Goal: Information Seeking & Learning: Learn about a topic

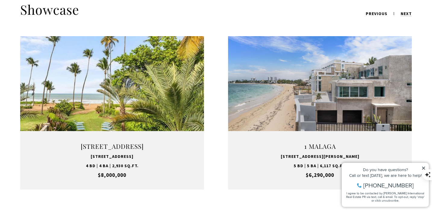
scroll to position [771, 0]
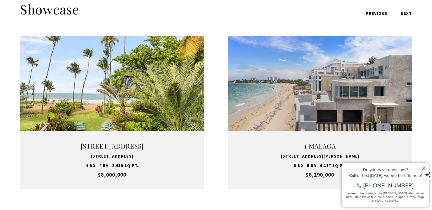
click at [118, 104] on link "VIEW PROPERTY" at bounding box center [111, 112] width 75 height 17
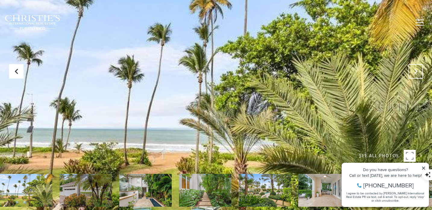
click at [417, 71] on icon "Next Slide" at bounding box center [416, 71] width 6 height 6
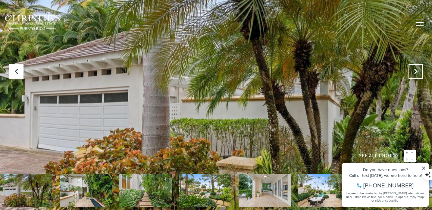
click at [417, 71] on icon "Next Slide" at bounding box center [416, 71] width 6 height 6
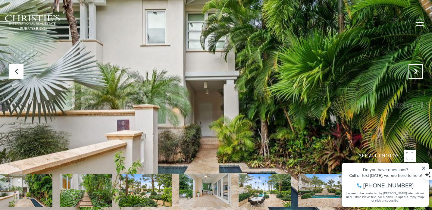
click at [417, 71] on icon "Next Slide" at bounding box center [416, 71] width 6 height 6
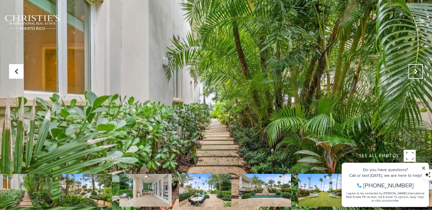
click at [417, 71] on icon "Next Slide" at bounding box center [416, 71] width 6 height 6
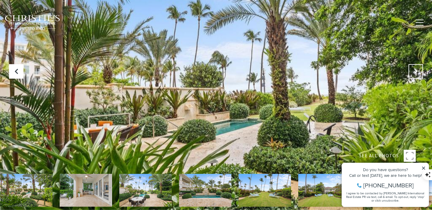
click at [417, 71] on icon "Next Slide" at bounding box center [416, 71] width 6 height 6
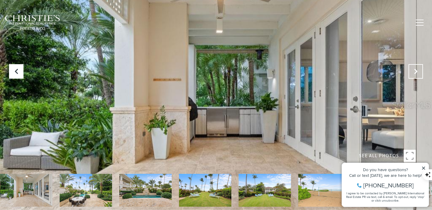
click at [417, 71] on icon "Next Slide" at bounding box center [416, 71] width 6 height 6
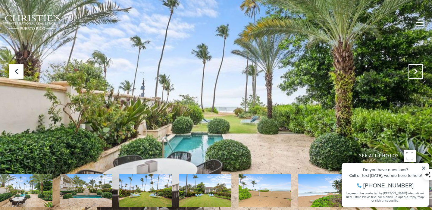
click at [417, 71] on icon "Next Slide" at bounding box center [416, 71] width 6 height 6
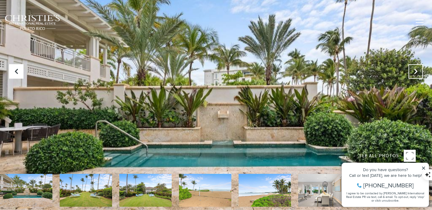
click at [417, 71] on icon "Next Slide" at bounding box center [416, 71] width 6 height 6
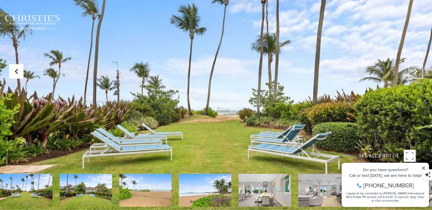
click at [417, 71] on icon "Next Slide" at bounding box center [416, 71] width 6 height 6
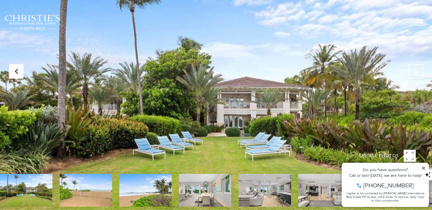
click at [417, 71] on icon "Next Slide" at bounding box center [416, 71] width 6 height 6
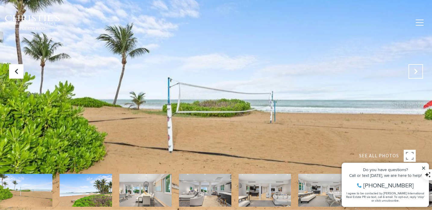
click at [417, 71] on icon "Next Slide" at bounding box center [416, 71] width 6 height 6
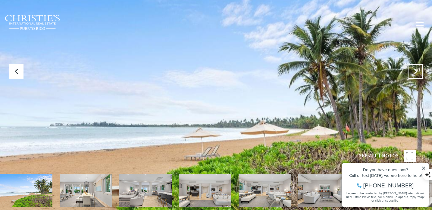
click at [417, 71] on icon "Next Slide" at bounding box center [416, 71] width 6 height 6
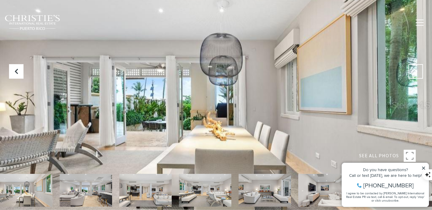
click at [417, 71] on icon "Next Slide" at bounding box center [416, 71] width 6 height 6
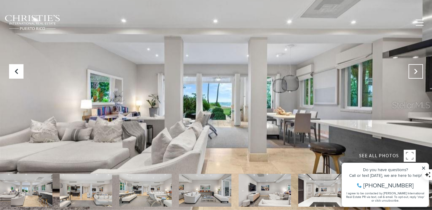
click at [417, 71] on icon "Next Slide" at bounding box center [416, 71] width 6 height 6
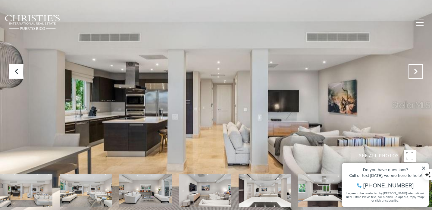
click at [417, 71] on icon "Next Slide" at bounding box center [416, 71] width 6 height 6
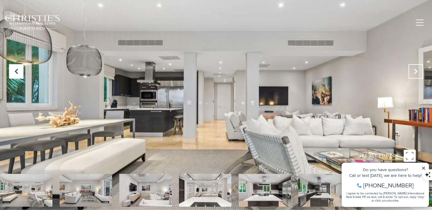
click at [417, 71] on icon "Next Slide" at bounding box center [416, 71] width 6 height 6
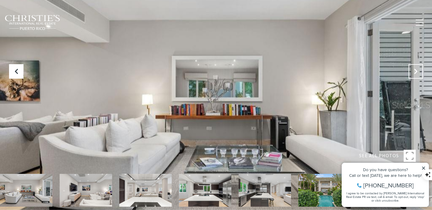
click at [417, 71] on icon "Next Slide" at bounding box center [416, 71] width 6 height 6
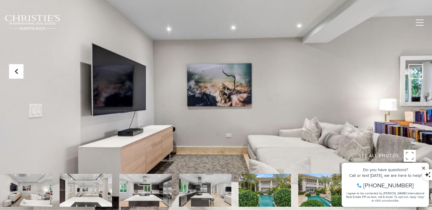
click at [417, 71] on icon "Next Slide" at bounding box center [416, 71] width 6 height 6
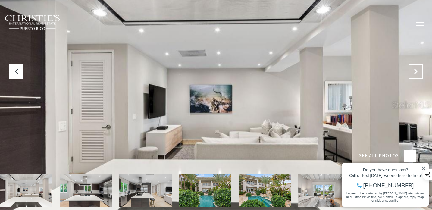
click at [417, 71] on icon "Next Slide" at bounding box center [416, 71] width 6 height 6
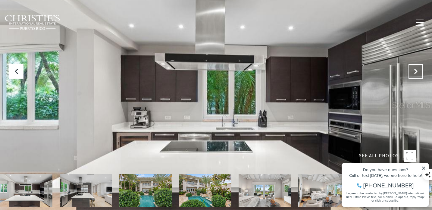
click at [417, 71] on icon "Next Slide" at bounding box center [416, 71] width 6 height 6
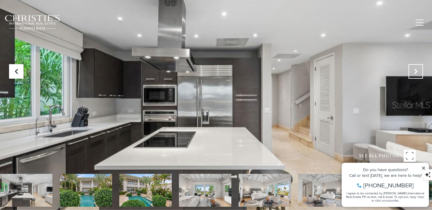
click at [417, 71] on icon "Next Slide" at bounding box center [416, 71] width 6 height 6
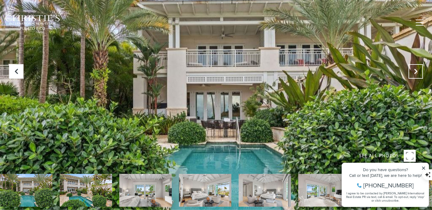
click at [417, 71] on icon "Next Slide" at bounding box center [416, 71] width 6 height 6
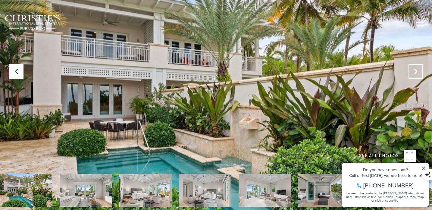
click at [417, 71] on icon "Next Slide" at bounding box center [416, 71] width 6 height 6
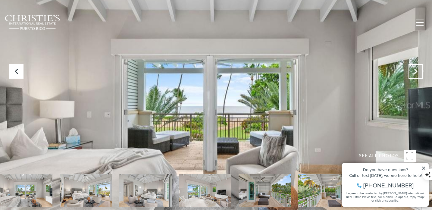
click at [417, 71] on icon "Next Slide" at bounding box center [416, 71] width 6 height 6
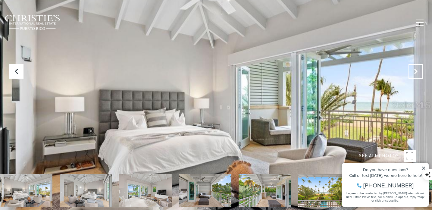
click at [417, 71] on icon "Next Slide" at bounding box center [416, 71] width 6 height 6
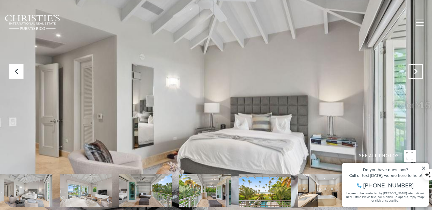
click at [417, 71] on icon "Next Slide" at bounding box center [416, 71] width 6 height 6
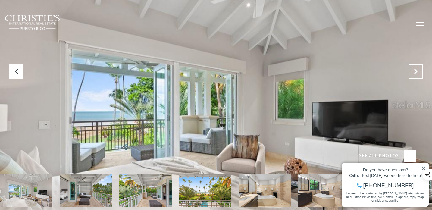
click at [417, 71] on icon "Next Slide" at bounding box center [416, 71] width 6 height 6
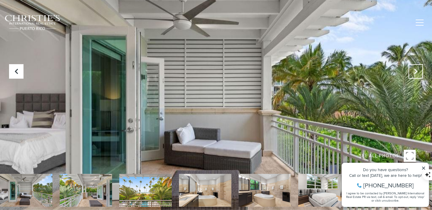
click at [417, 71] on icon "Next Slide" at bounding box center [416, 71] width 6 height 6
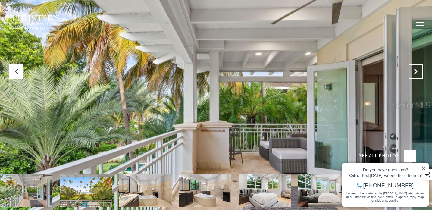
click at [417, 71] on icon "Next Slide" at bounding box center [416, 71] width 6 height 6
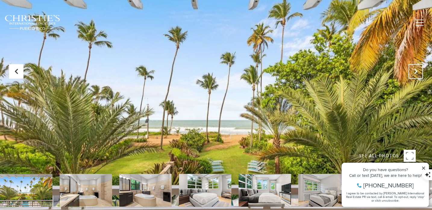
click at [417, 71] on icon "Next Slide" at bounding box center [416, 71] width 6 height 6
click at [417, 70] on icon "Next Slide" at bounding box center [416, 71] width 6 height 6
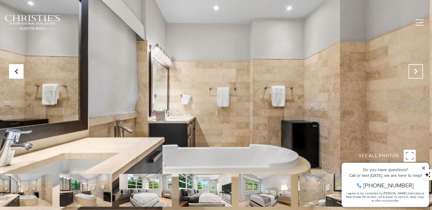
click at [417, 70] on icon "Next Slide" at bounding box center [416, 71] width 6 height 6
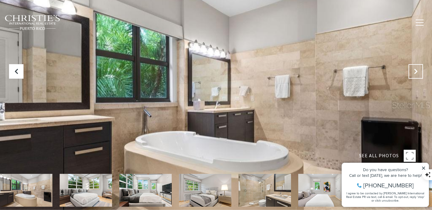
click at [417, 69] on icon "Next Slide" at bounding box center [416, 71] width 6 height 6
click at [417, 68] on button "Next Slide" at bounding box center [416, 71] width 14 height 14
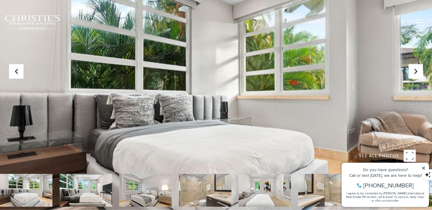
drag, startPoint x: 417, startPoint y: 68, endPoint x: 417, endPoint y: 59, distance: 9.0
click at [417, 63] on div "SEE ALL PHOTOS" at bounding box center [216, 143] width 432 height 287
click at [412, 67] on button "Next Slide" at bounding box center [416, 71] width 14 height 14
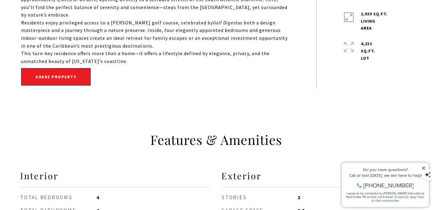
scroll to position [193, 0]
